Goal: Information Seeking & Learning: Find specific fact

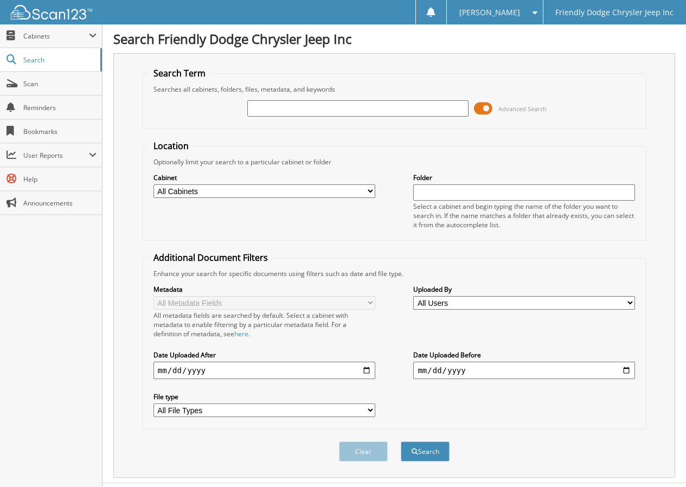
click at [271, 109] on input "text" at bounding box center [358, 108] width 222 height 16
type input "[PERSON_NAME]"
click at [401, 442] on button "Search" at bounding box center [425, 452] width 49 height 20
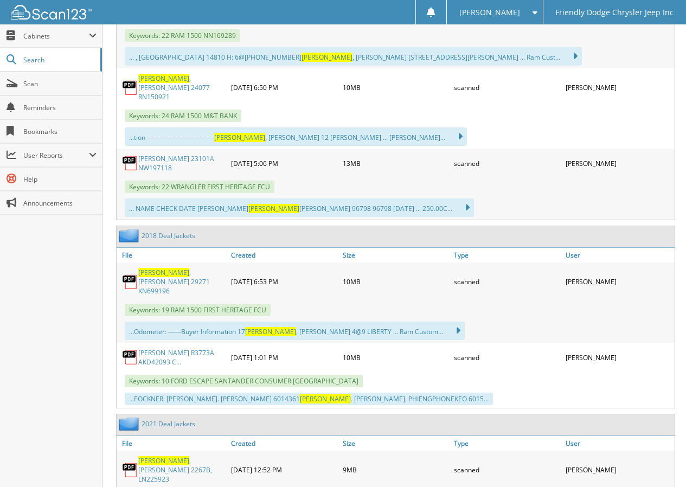
scroll to position [597, 0]
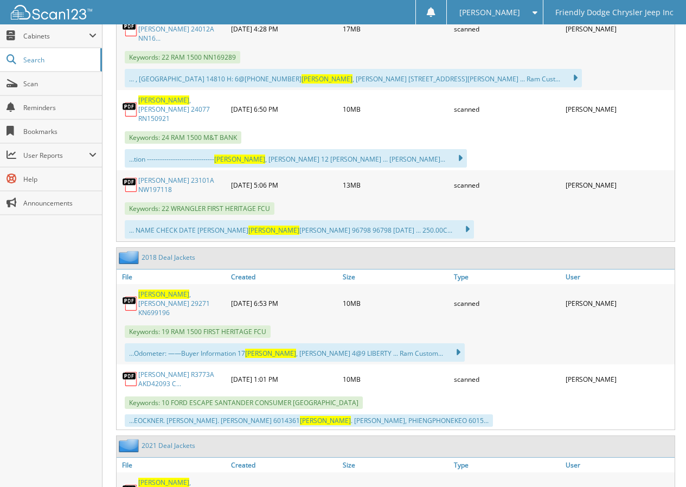
click at [186, 290] on link "[PERSON_NAME] 29271 KN699196" at bounding box center [181, 304] width 87 height 28
